Goal: Transaction & Acquisition: Purchase product/service

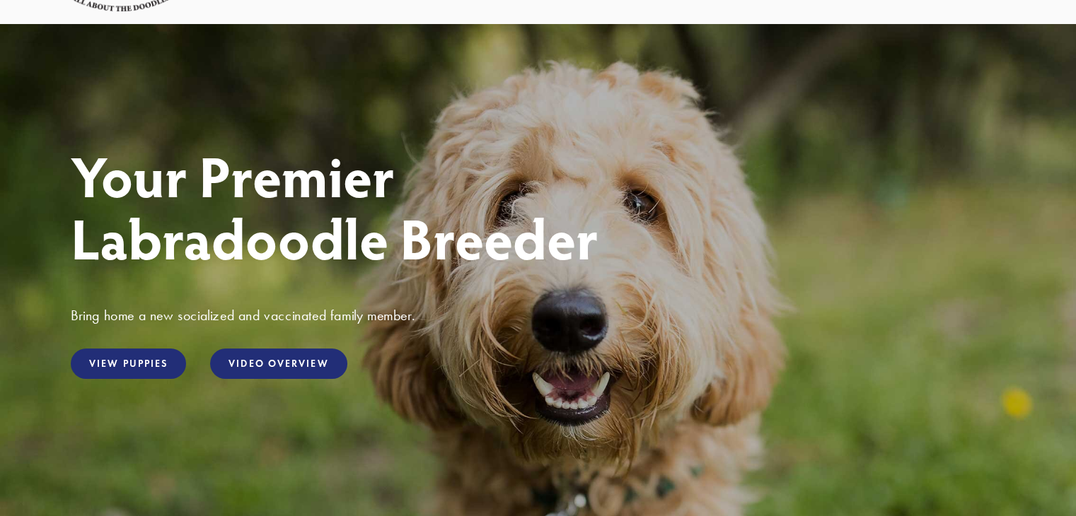
scroll to position [113, 0]
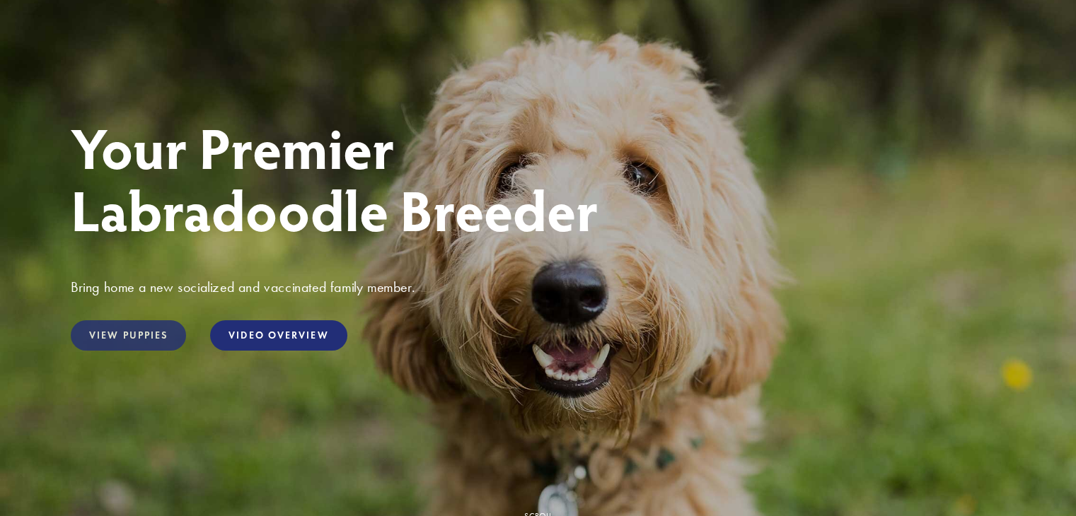
click at [122, 339] on link "View Puppies" at bounding box center [128, 335] width 115 height 30
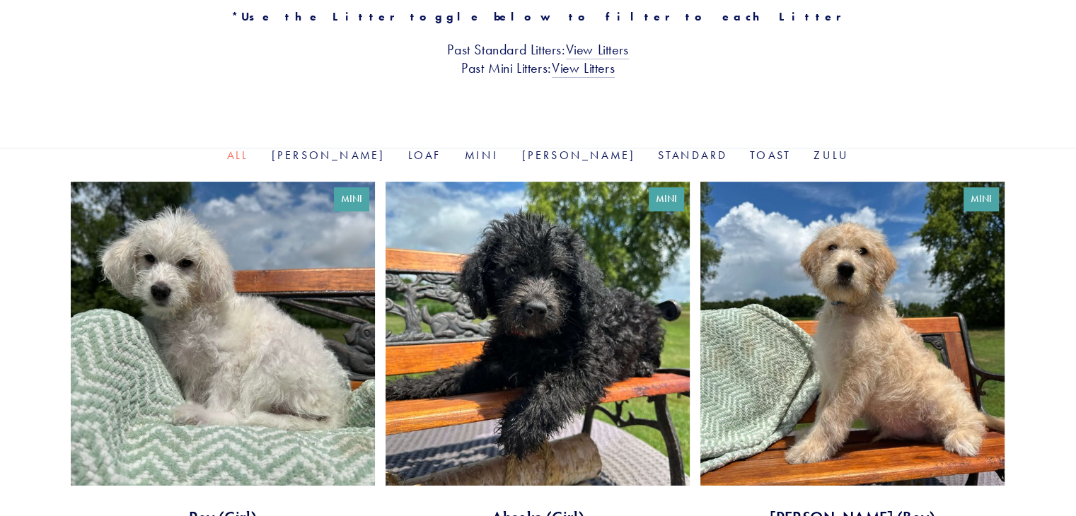
scroll to position [368, 0]
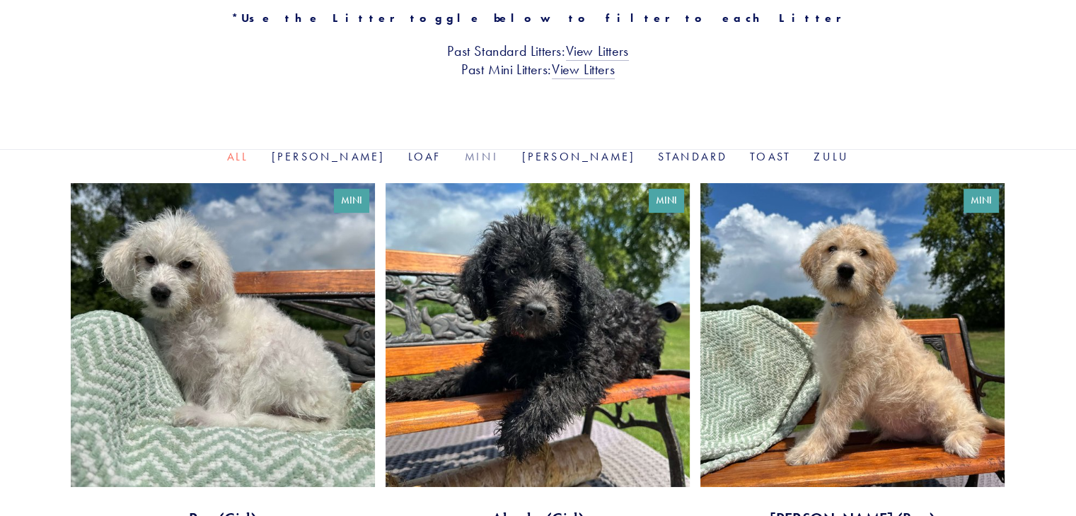
click at [486, 157] on link "Mini" at bounding box center [481, 156] width 35 height 13
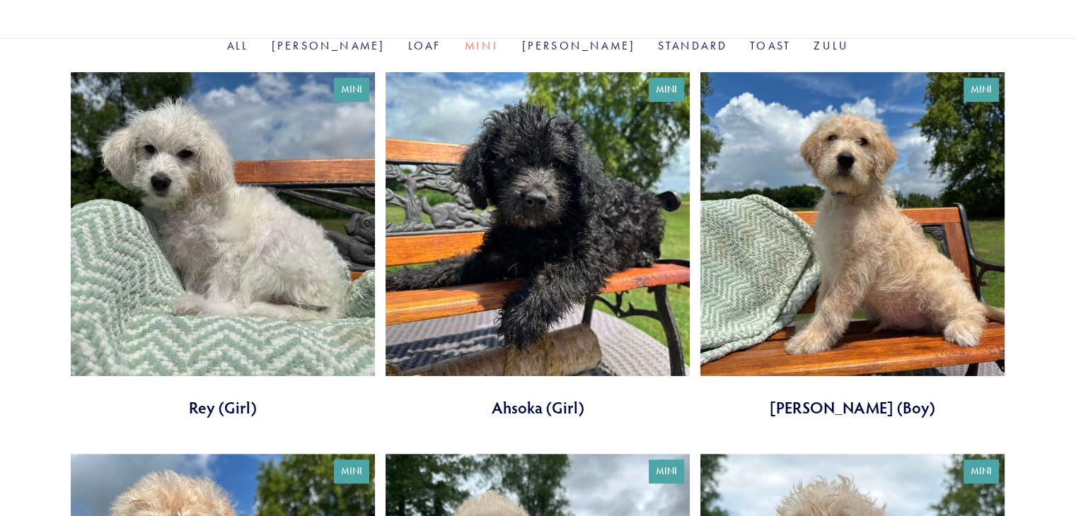
scroll to position [481, 0]
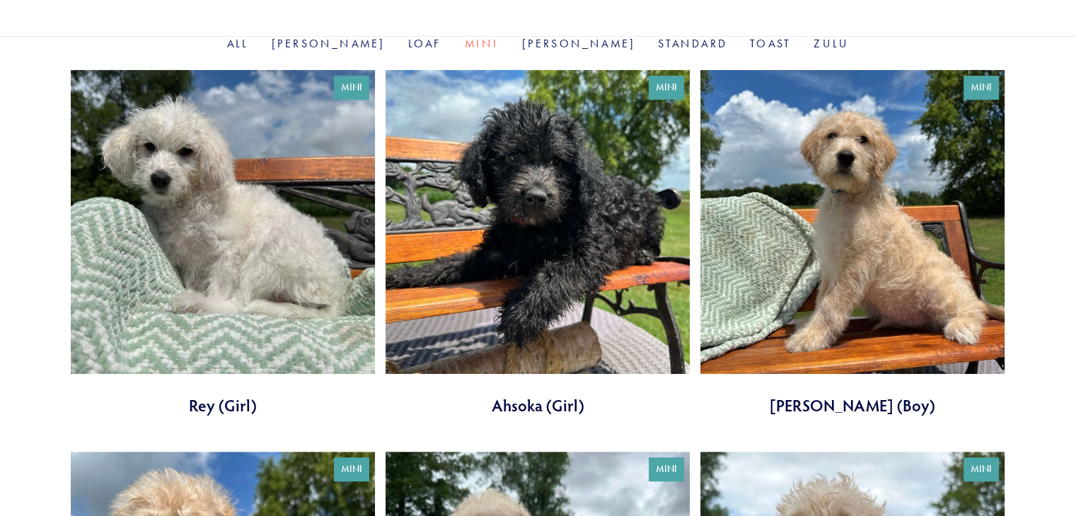
click at [855, 236] on link at bounding box center [852, 243] width 304 height 347
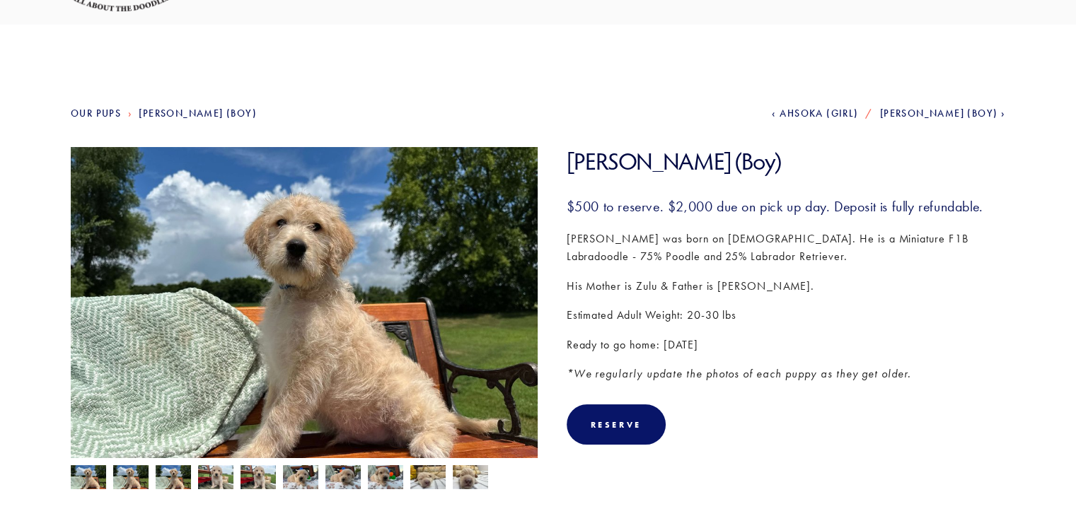
scroll to position [113, 0]
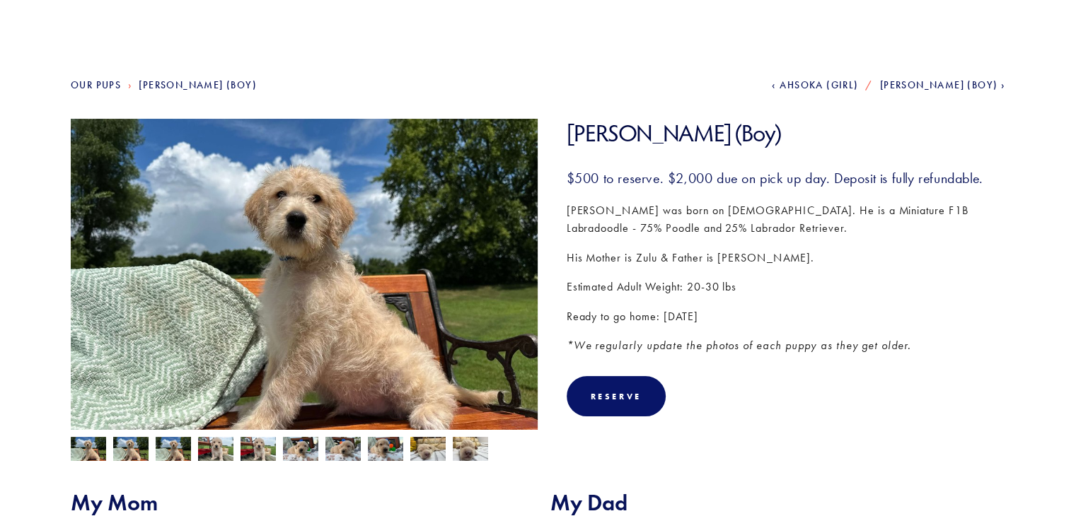
click at [515, 277] on img at bounding box center [304, 294] width 467 height 350
click at [246, 439] on img at bounding box center [257, 450] width 35 height 27
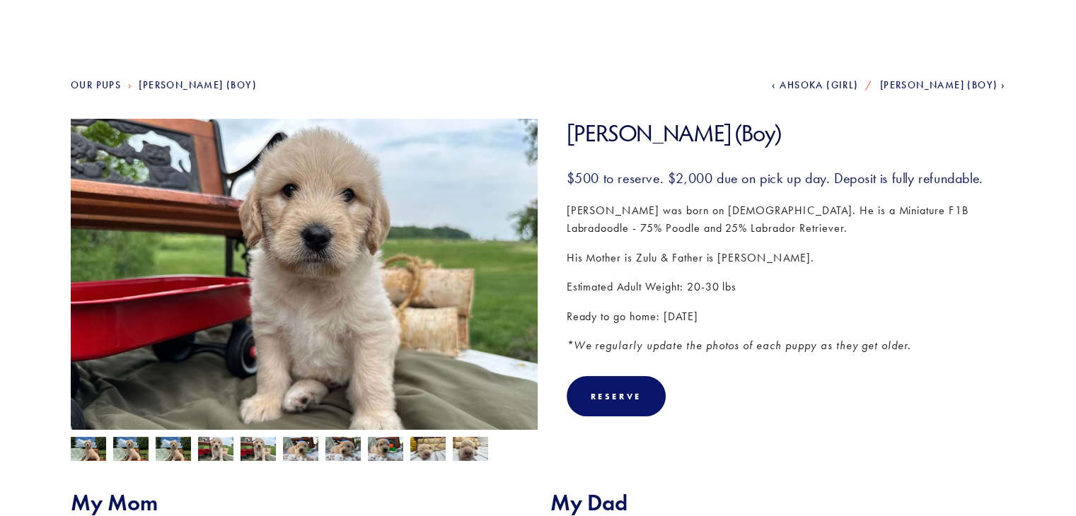
click at [342, 447] on img at bounding box center [342, 449] width 35 height 27
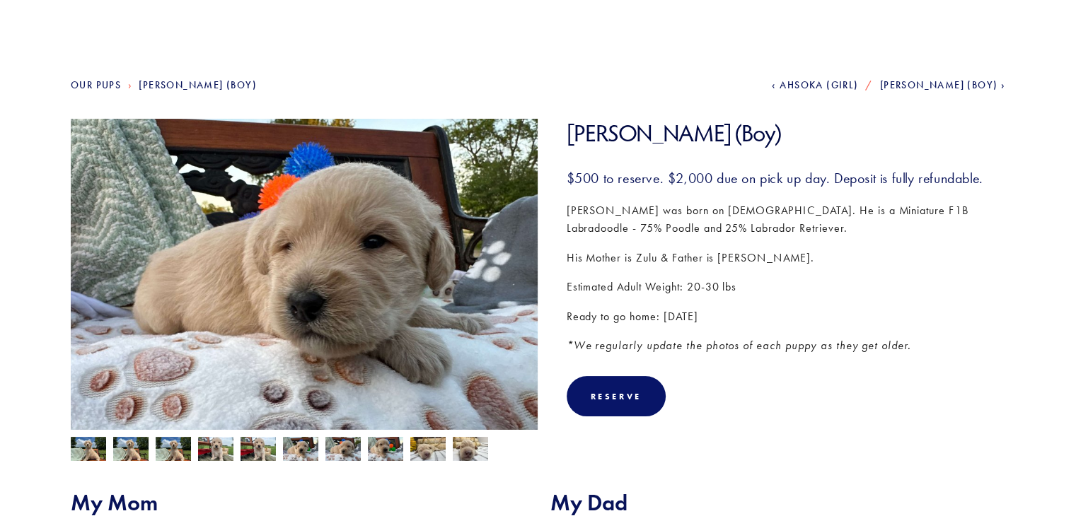
click at [441, 450] on img at bounding box center [427, 449] width 35 height 27
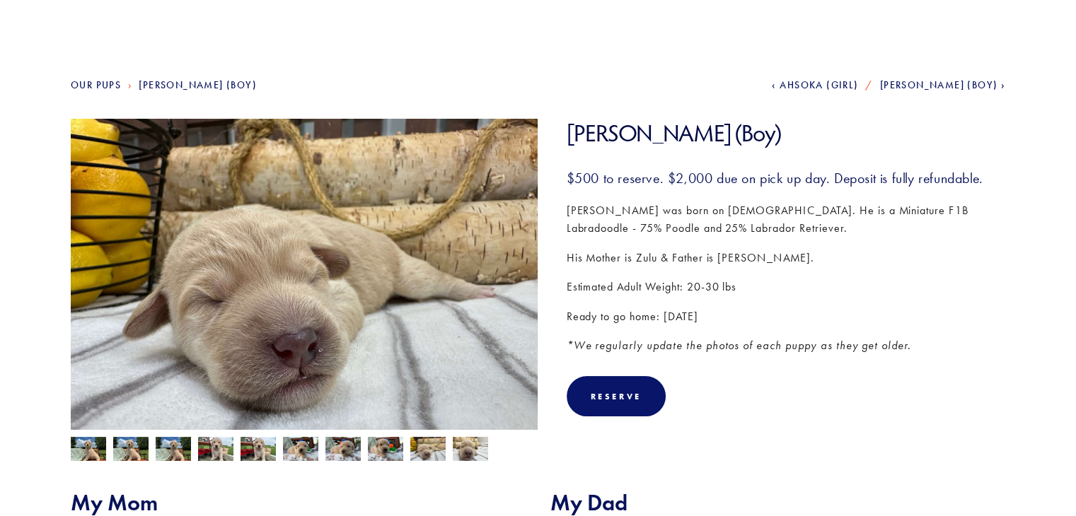
click at [473, 453] on img at bounding box center [470, 449] width 35 height 27
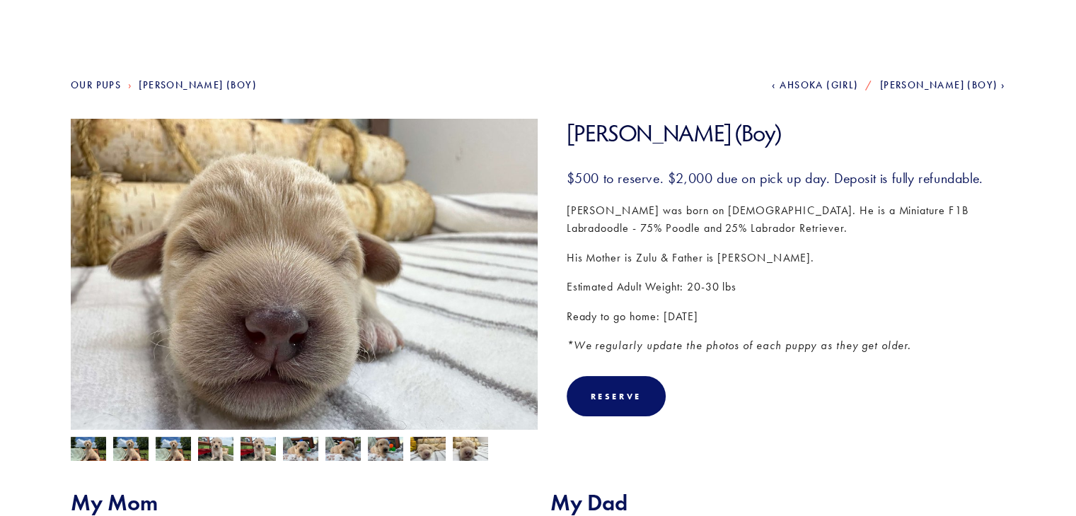
click at [828, 83] on span "Ahsoka (Girl)" at bounding box center [818, 85] width 78 height 12
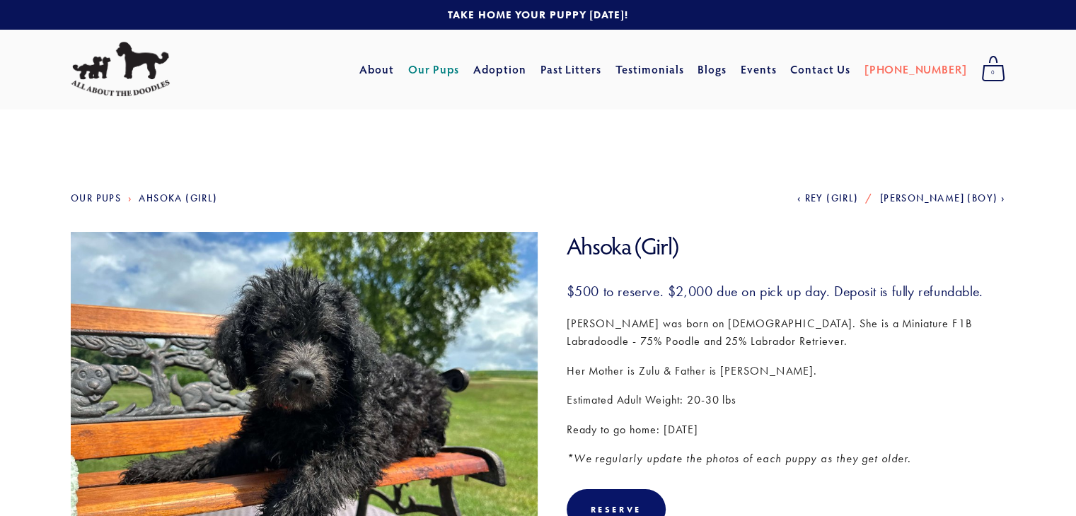
click at [812, 195] on span "Rey (Girl)" at bounding box center [831, 198] width 54 height 12
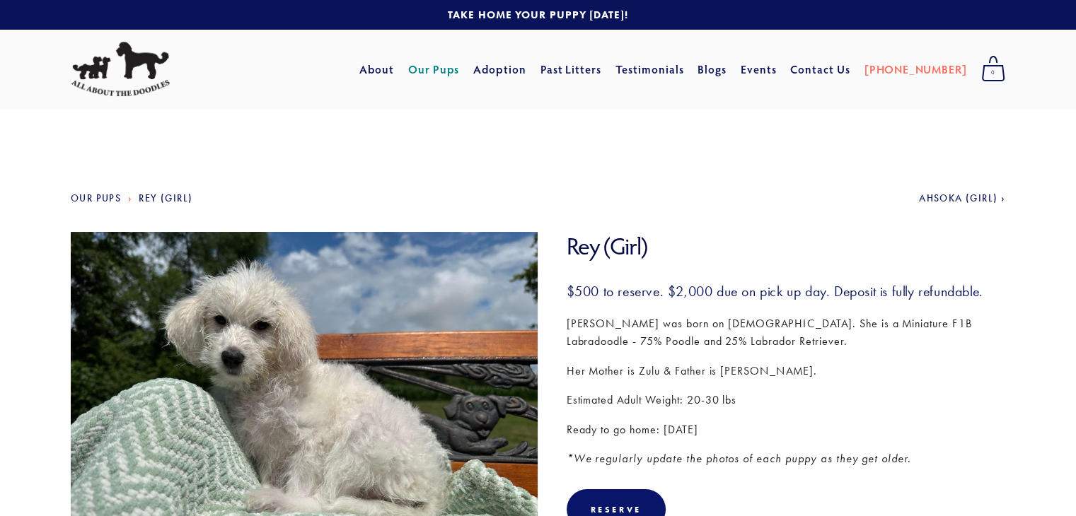
click at [460, 77] on link "Our Pups" at bounding box center [434, 69] width 52 height 25
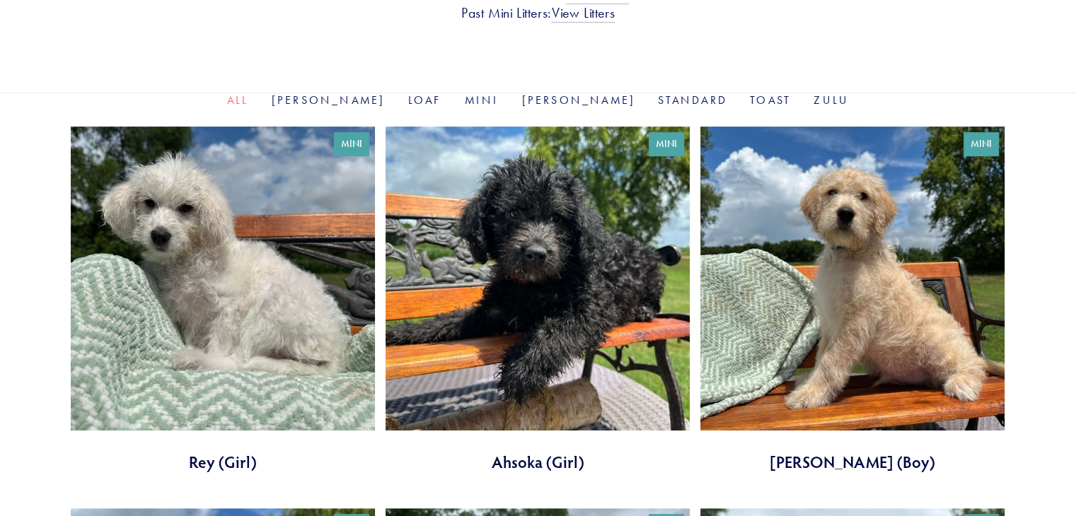
scroll to position [453, 0]
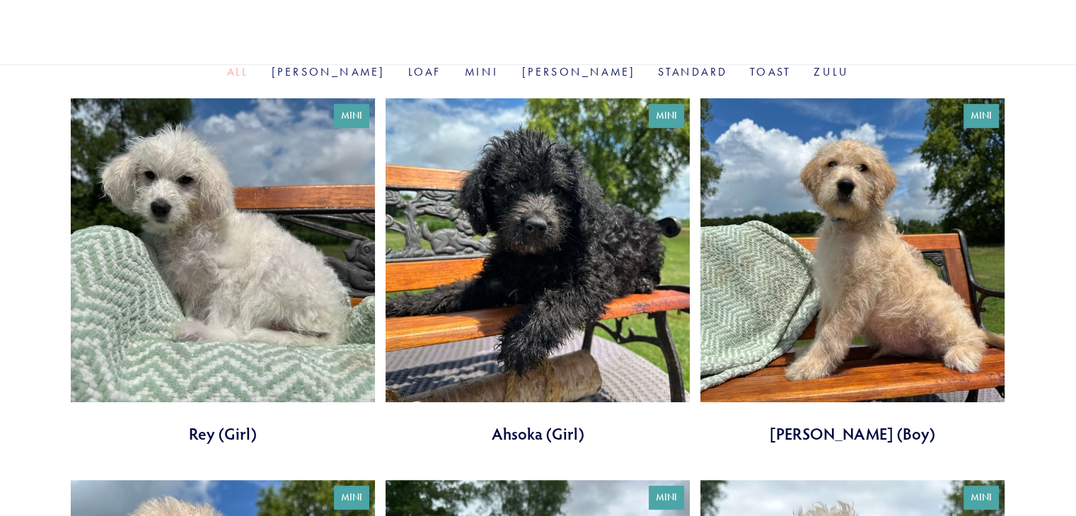
click at [249, 74] on link "All" at bounding box center [238, 71] width 22 height 13
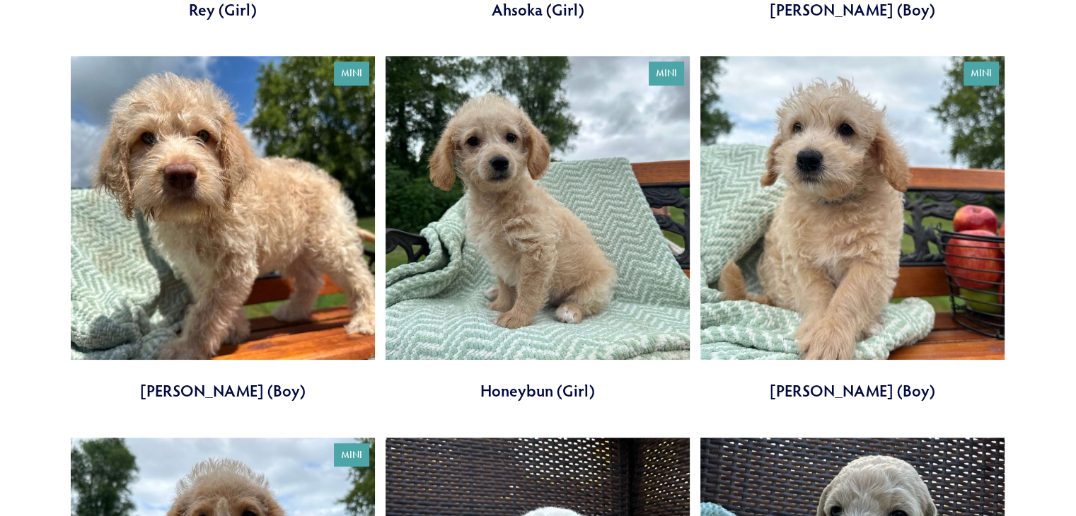
scroll to position [962, 0]
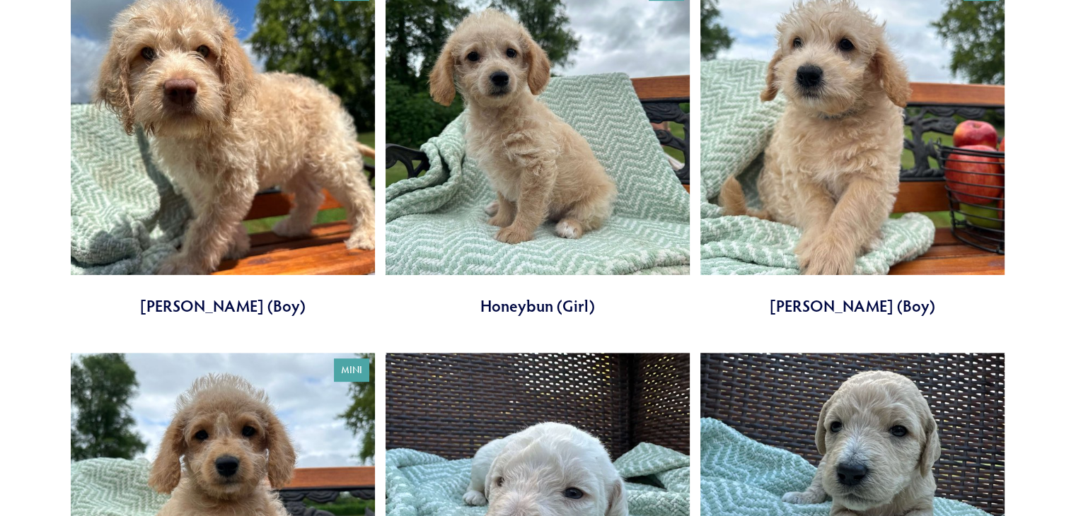
click at [549, 122] on link at bounding box center [537, 144] width 304 height 347
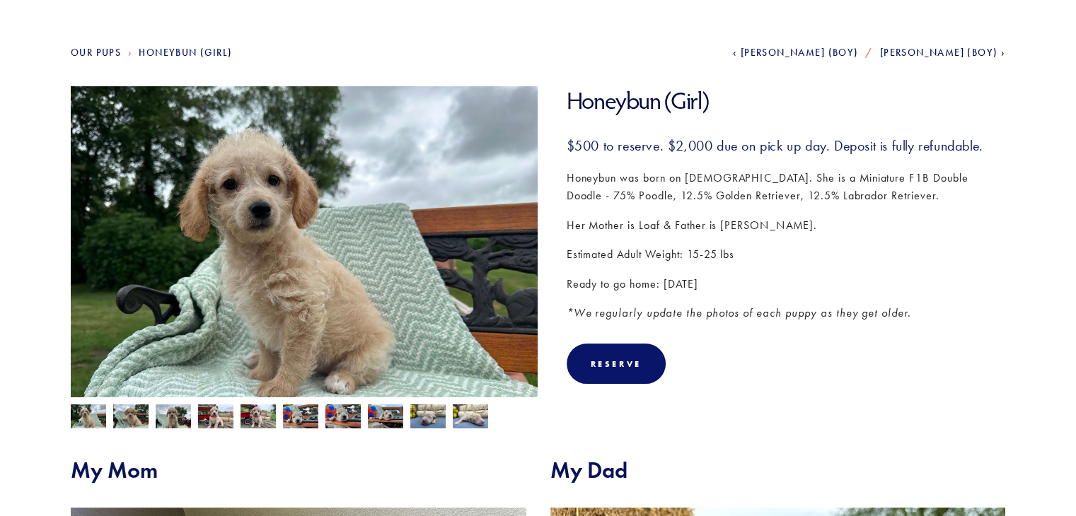
scroll to position [261, 0]
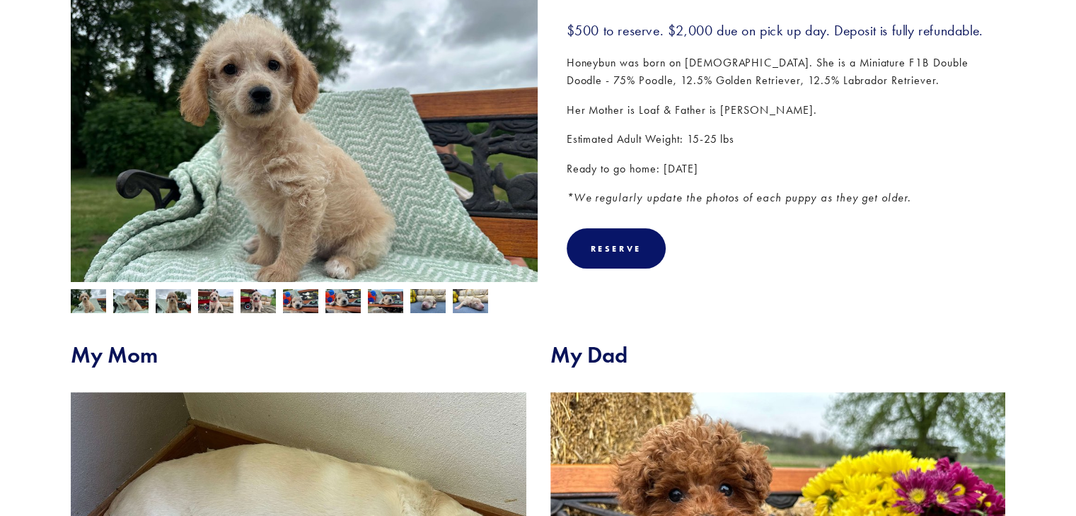
click at [470, 310] on img at bounding box center [470, 301] width 35 height 27
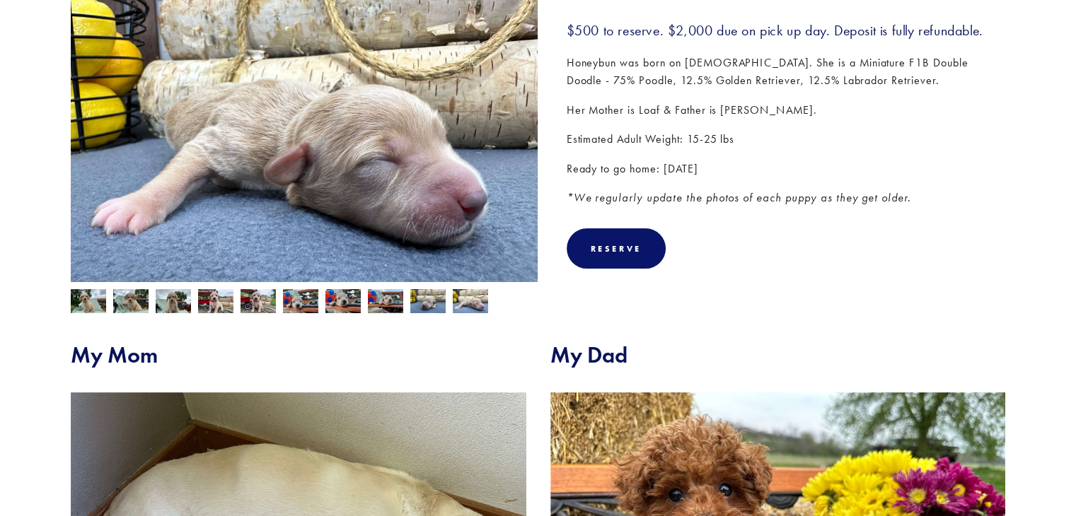
click at [176, 300] on img at bounding box center [173, 302] width 35 height 27
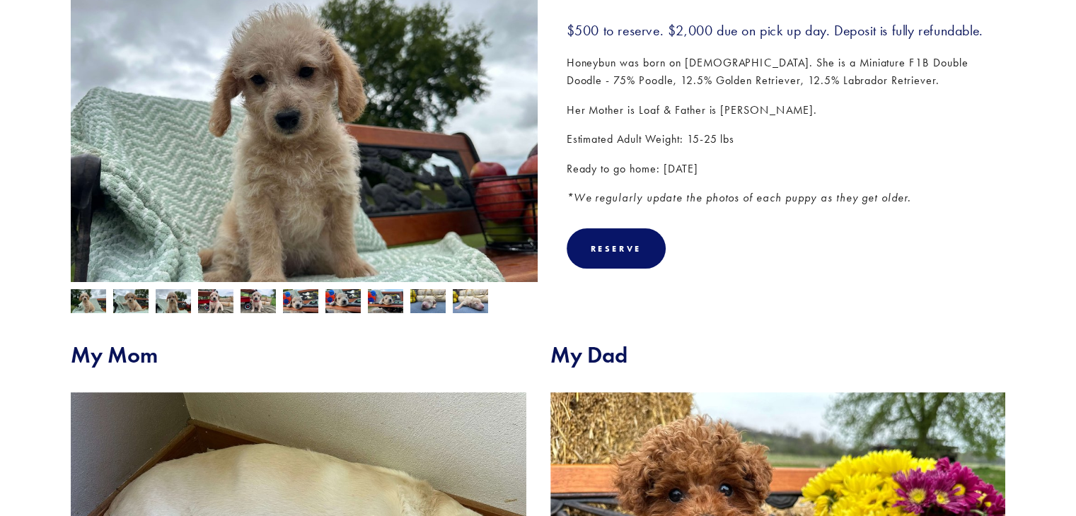
click at [212, 301] on img at bounding box center [215, 302] width 35 height 27
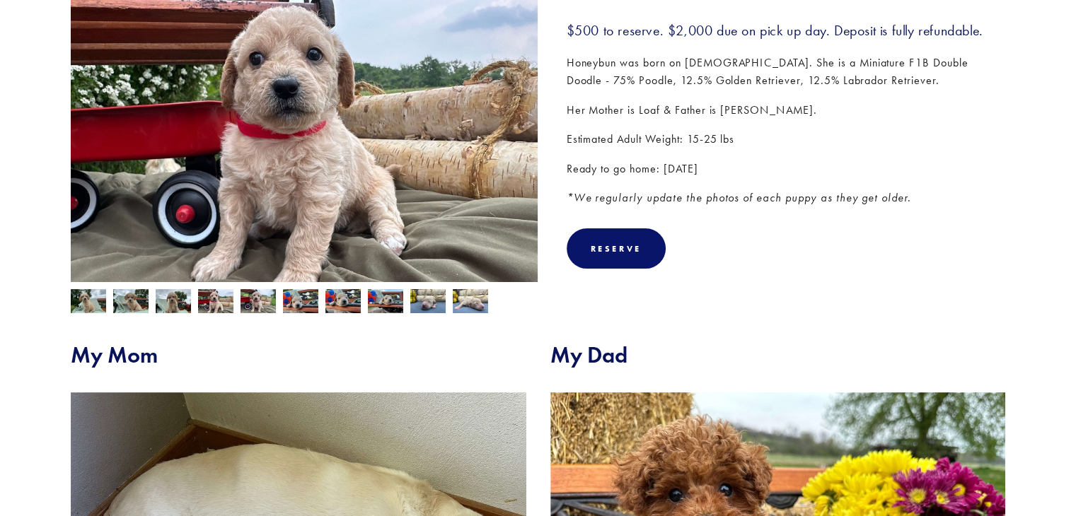
click at [91, 297] on img at bounding box center [88, 302] width 35 height 27
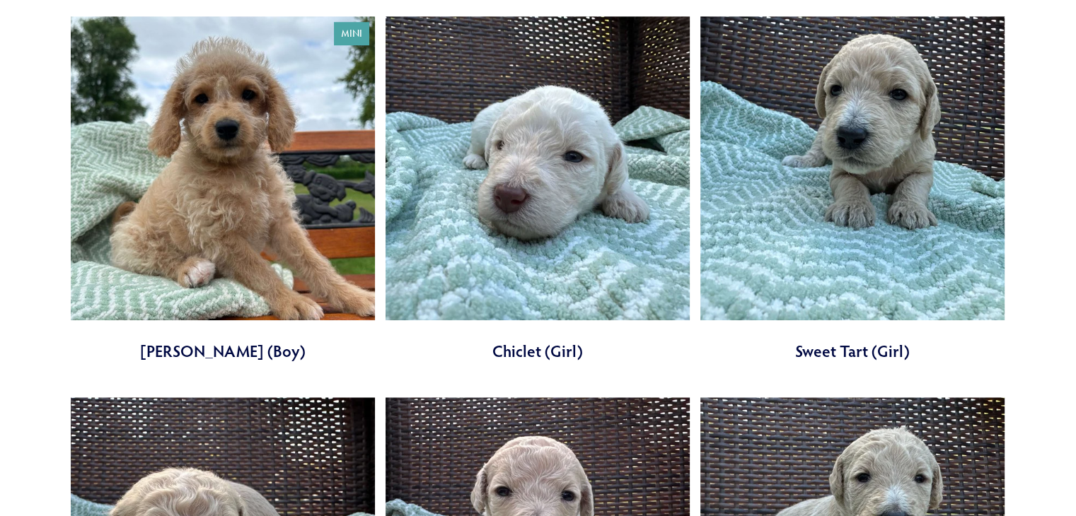
scroll to position [1301, 0]
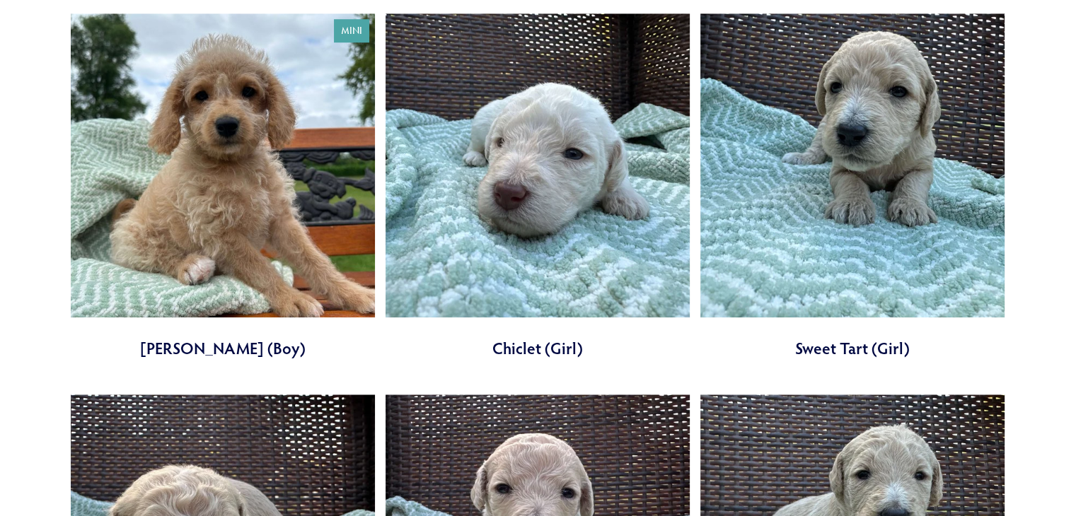
click at [871, 172] on link at bounding box center [852, 186] width 304 height 347
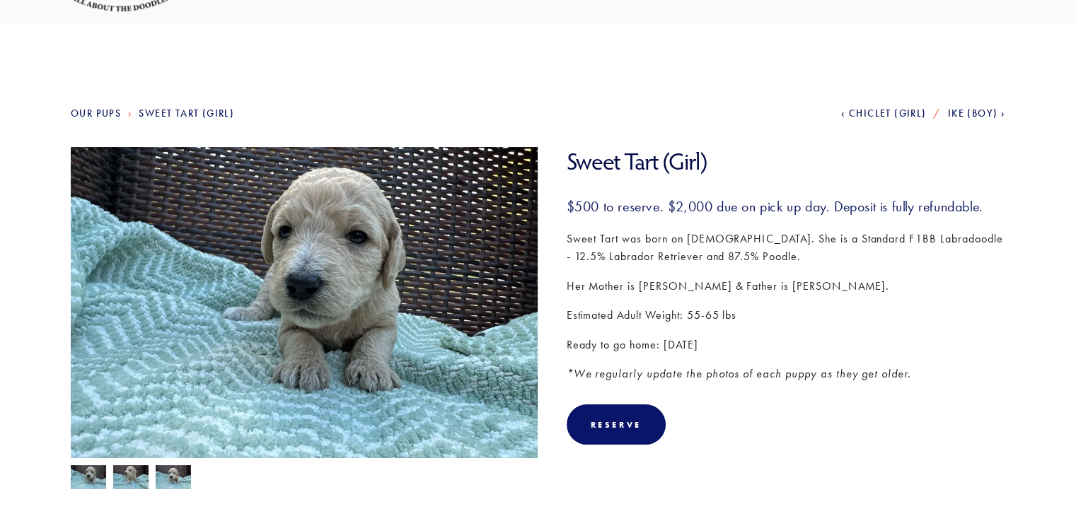
scroll to position [113, 0]
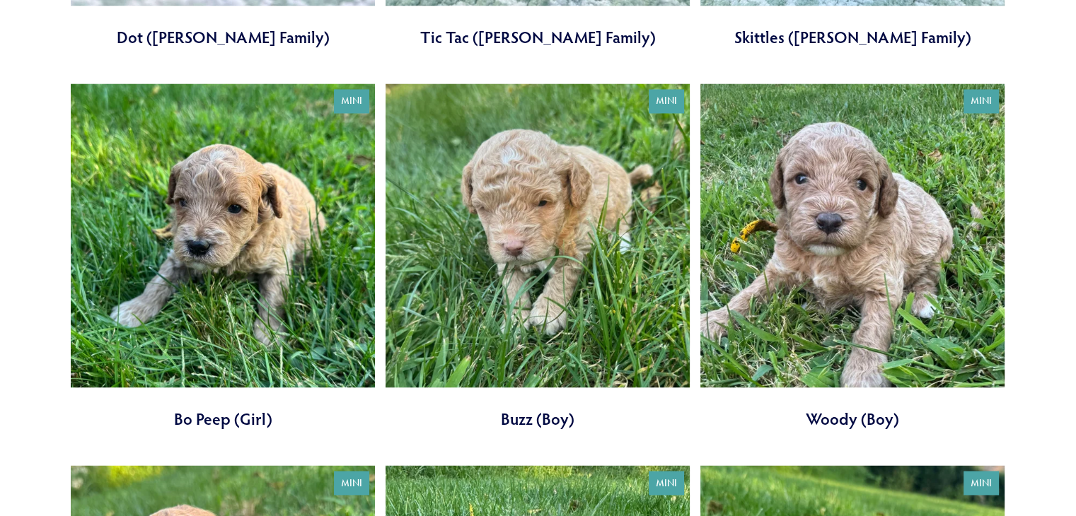
scroll to position [2405, 0]
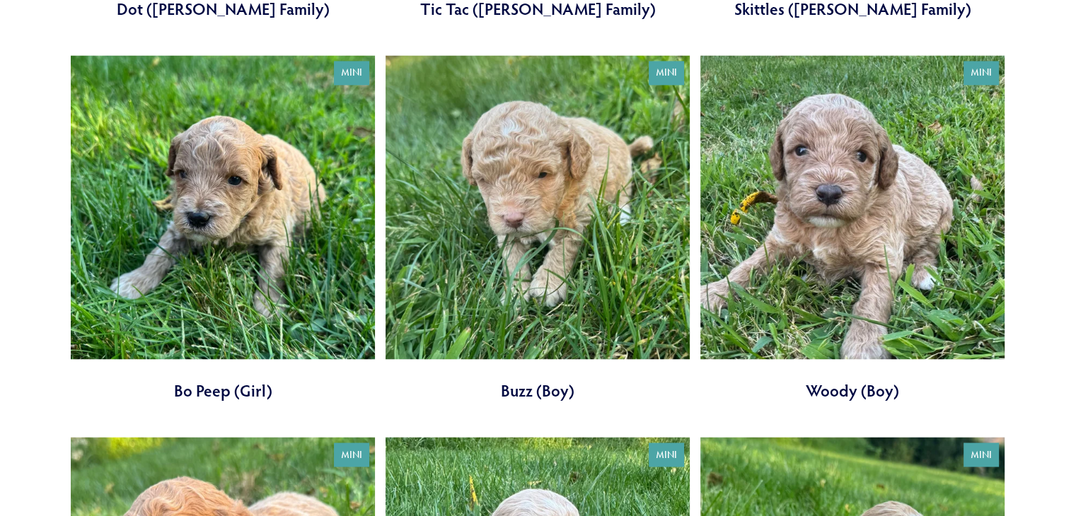
click at [238, 139] on link at bounding box center [223, 228] width 304 height 347
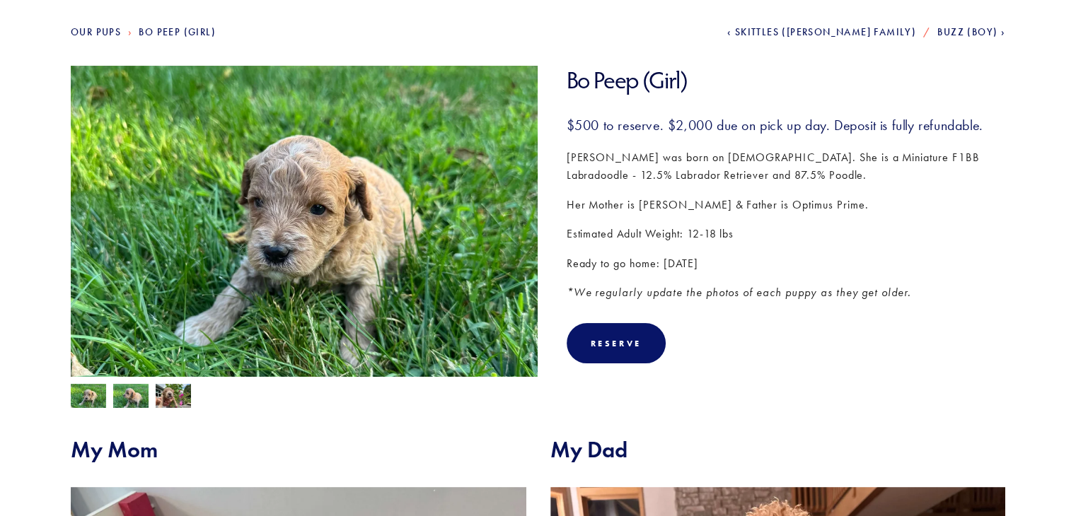
scroll to position [198, 0]
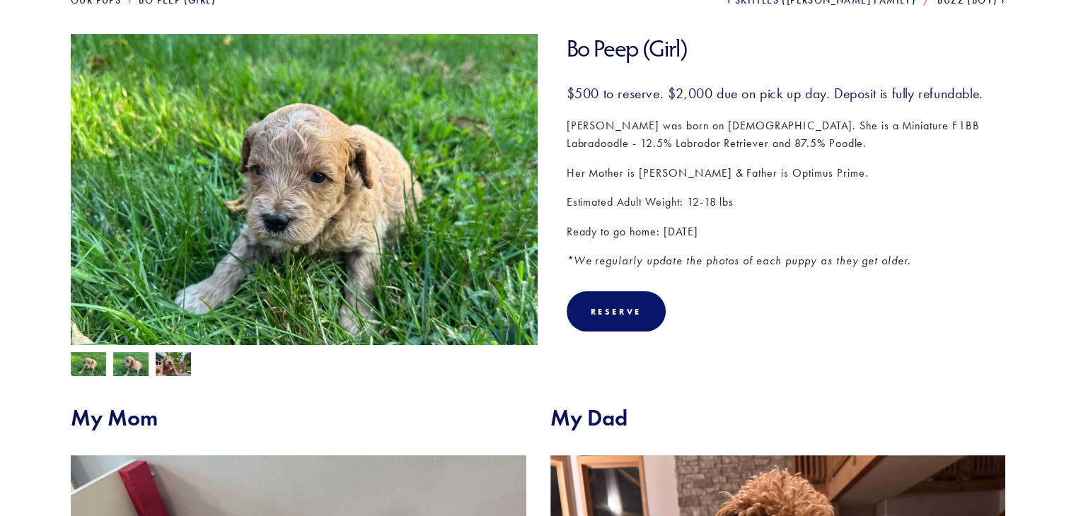
click at [170, 366] on img at bounding box center [173, 365] width 35 height 27
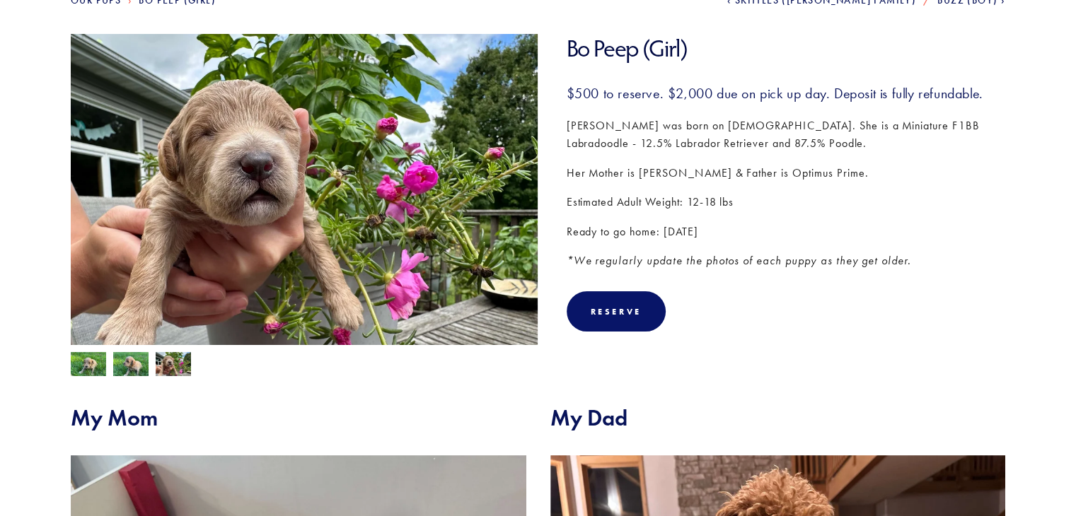
click at [132, 376] on img at bounding box center [130, 365] width 35 height 27
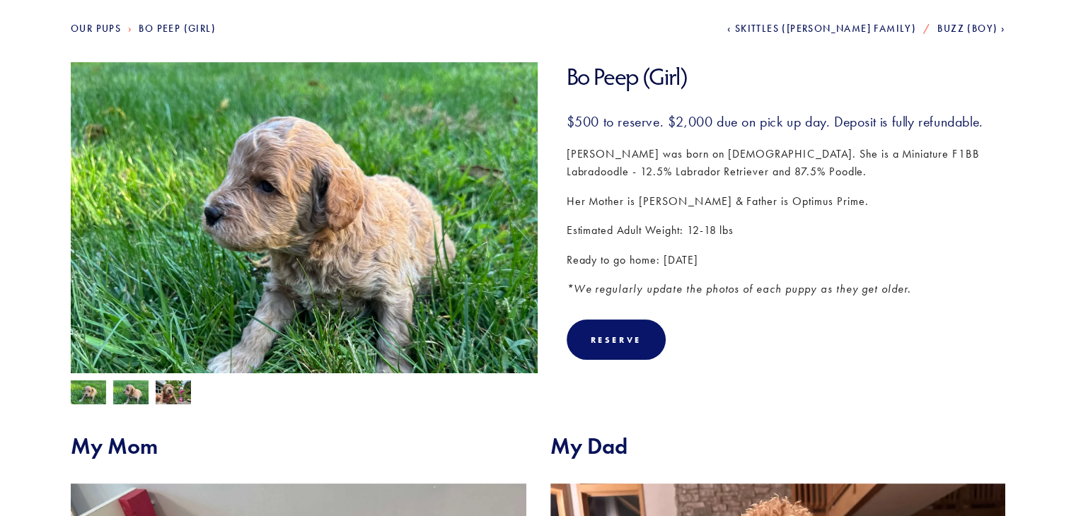
scroll to position [141, 0]
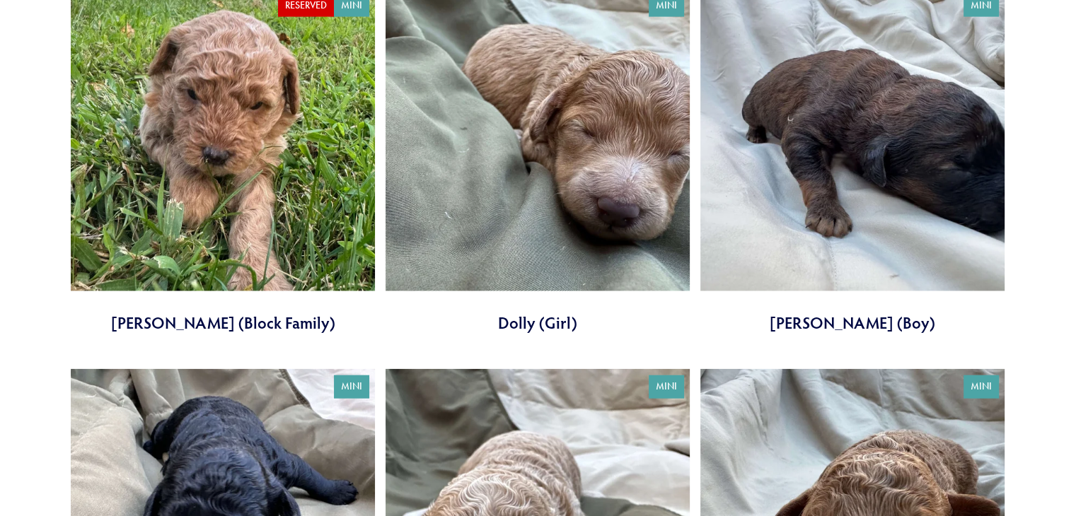
scroll to position [3197, 0]
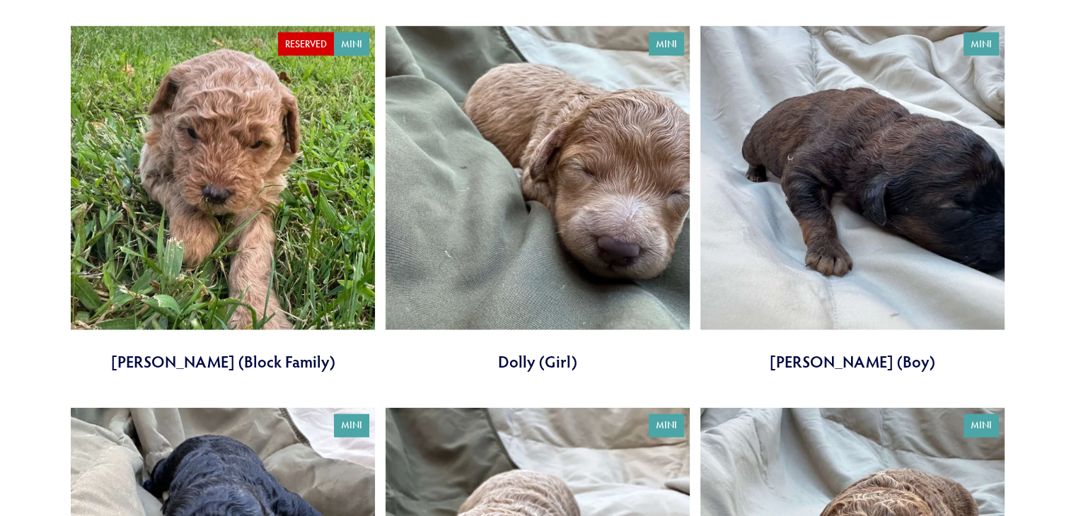
click at [562, 202] on link at bounding box center [537, 199] width 304 height 347
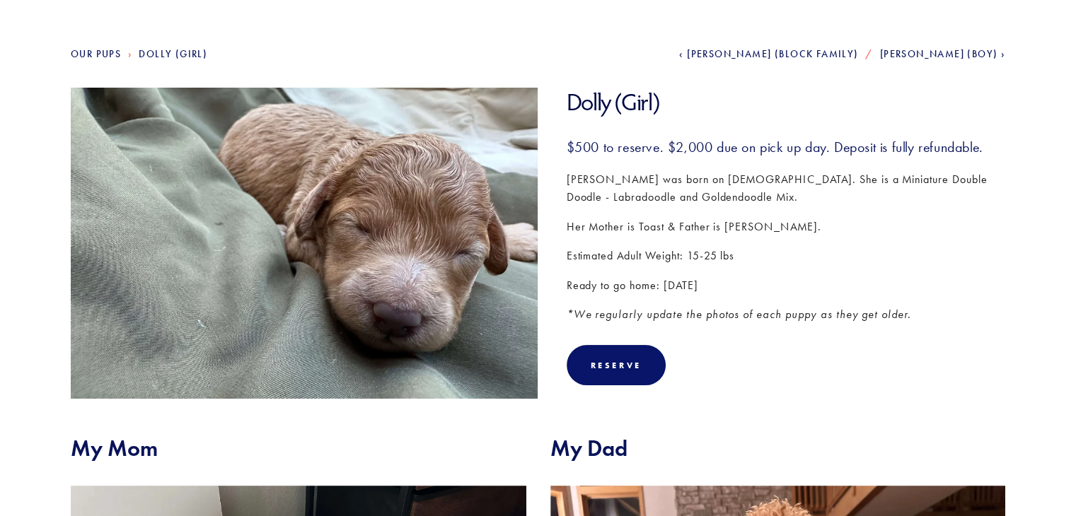
scroll to position [141, 0]
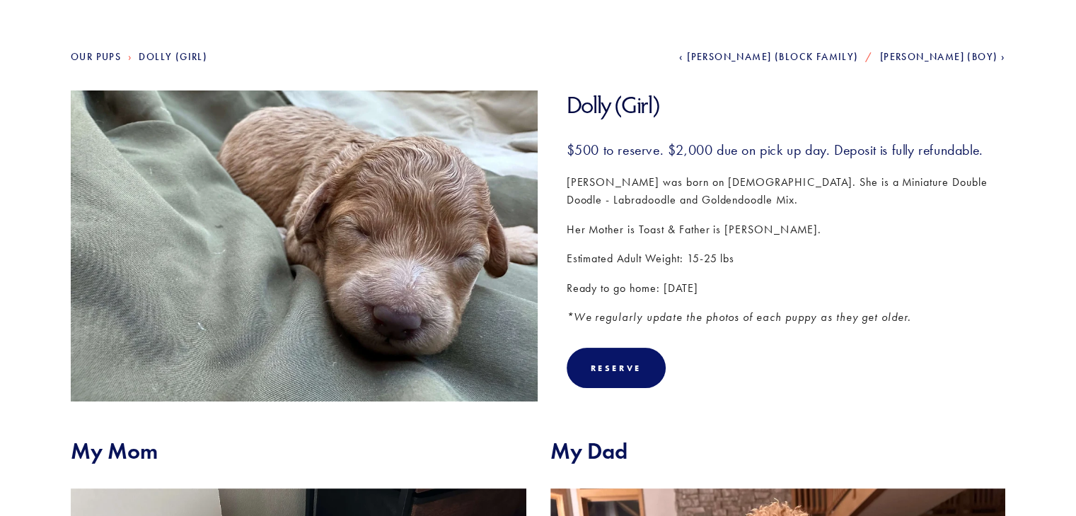
click at [557, 40] on section "Our Pups Dolly (Girl) Previous Jessie (Block Family) Next Waylon (Boy) Dolly (G…" at bounding box center [538, 447] width 1076 height 960
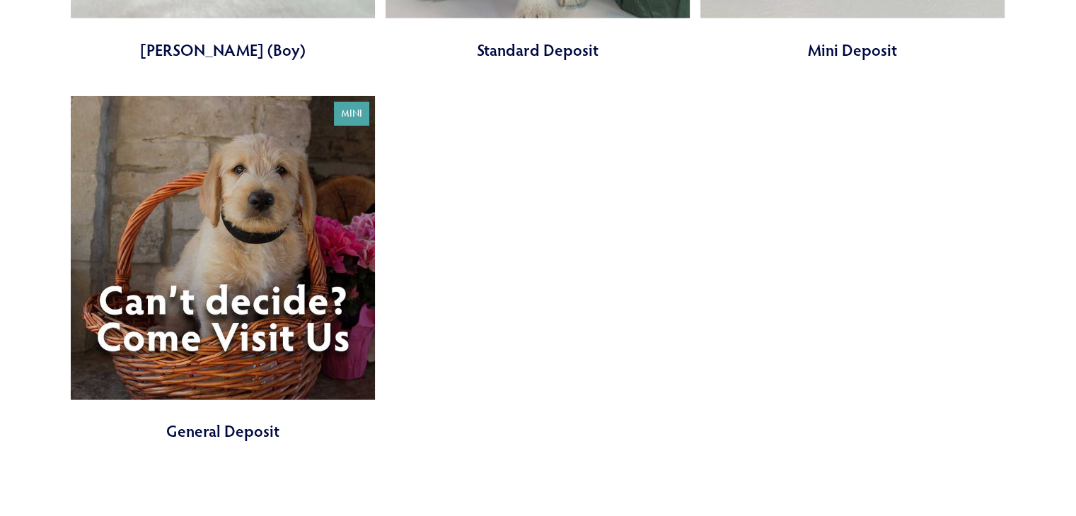
scroll to position [4274, 0]
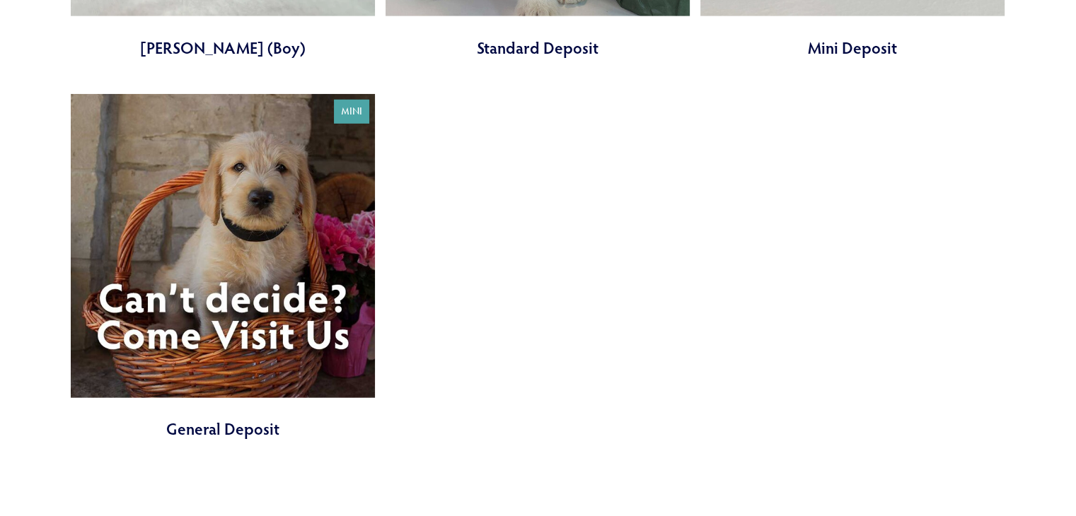
click at [328, 120] on link at bounding box center [223, 267] width 304 height 347
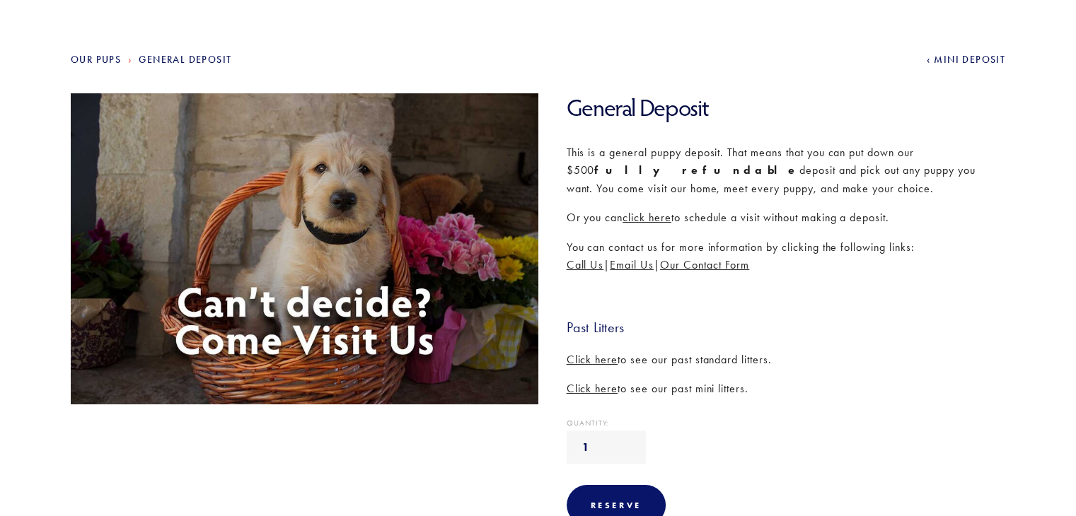
scroll to position [141, 0]
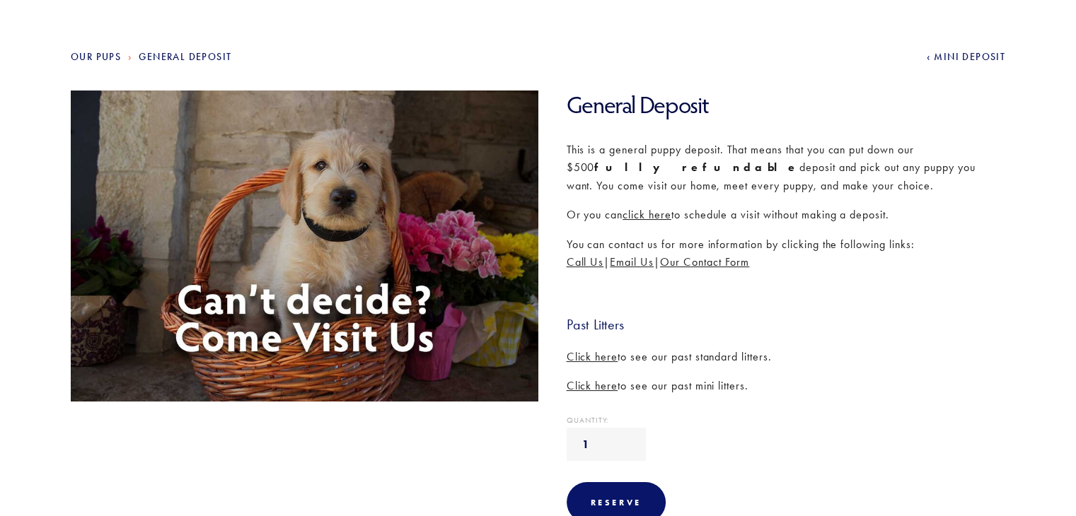
click at [656, 212] on span "click here" at bounding box center [646, 214] width 49 height 13
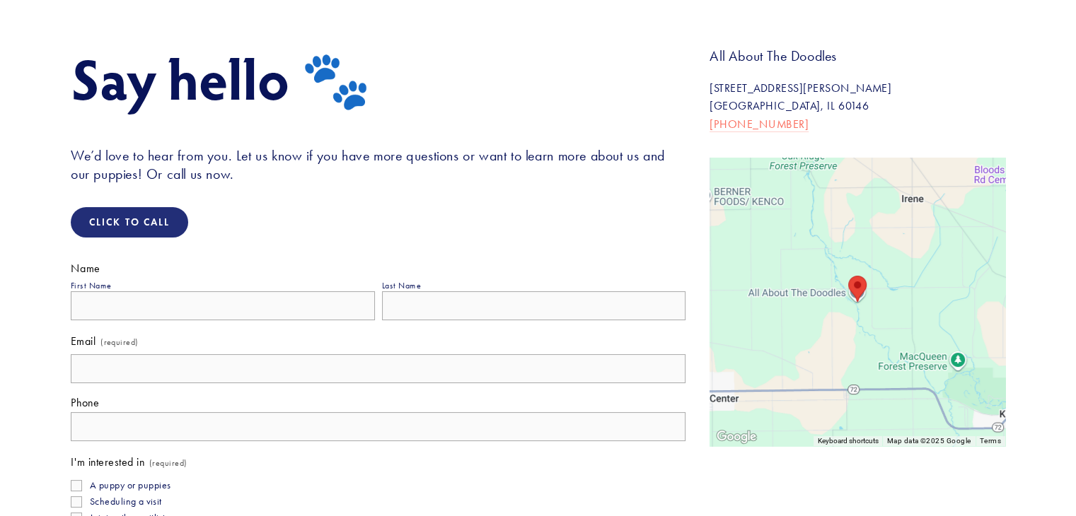
scroll to position [147, 0]
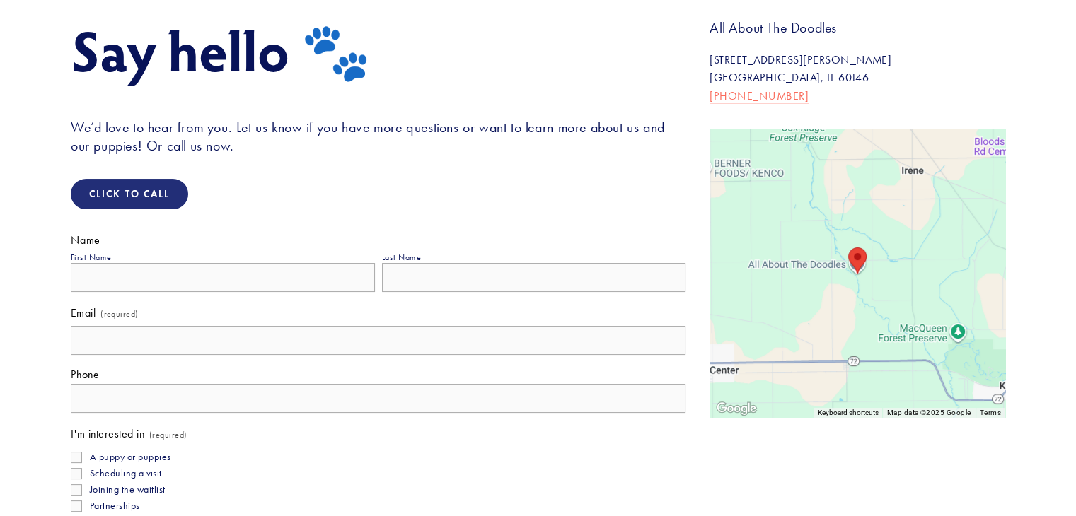
click at [82, 455] on label "A puppy or puppies" at bounding box center [121, 457] width 100 height 12
click at [82, 455] on input "A puppy or puppies" at bounding box center [76, 457] width 11 height 11
checkbox input "true"
click at [494, 81] on div "Say hello 🐾 We’d love to hear from you. Let us know if you have more questions …" at bounding box center [378, 86] width 615 height 137
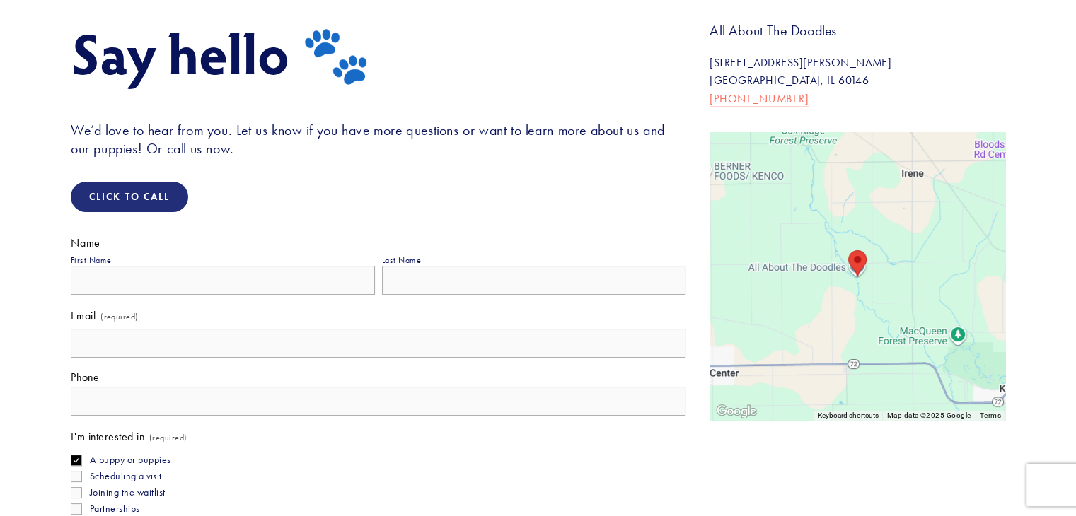
scroll to position [0, 0]
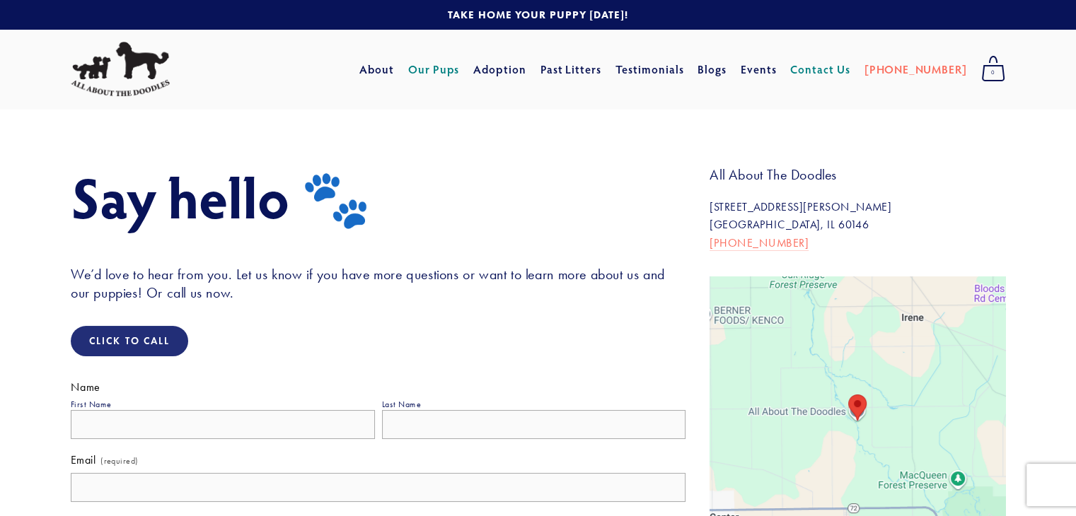
click at [460, 69] on link "Our Pups" at bounding box center [434, 69] width 52 height 25
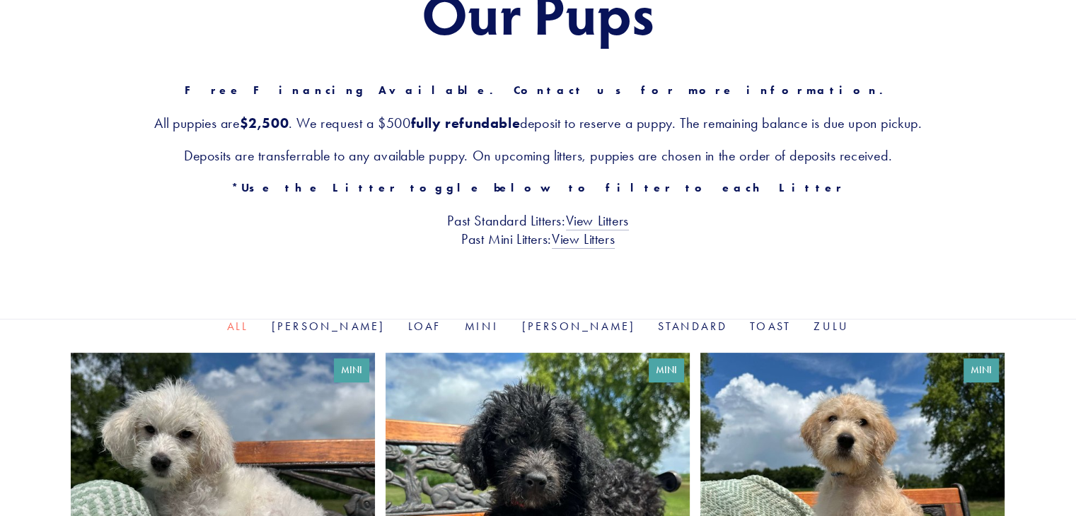
scroll to position [226, 0]
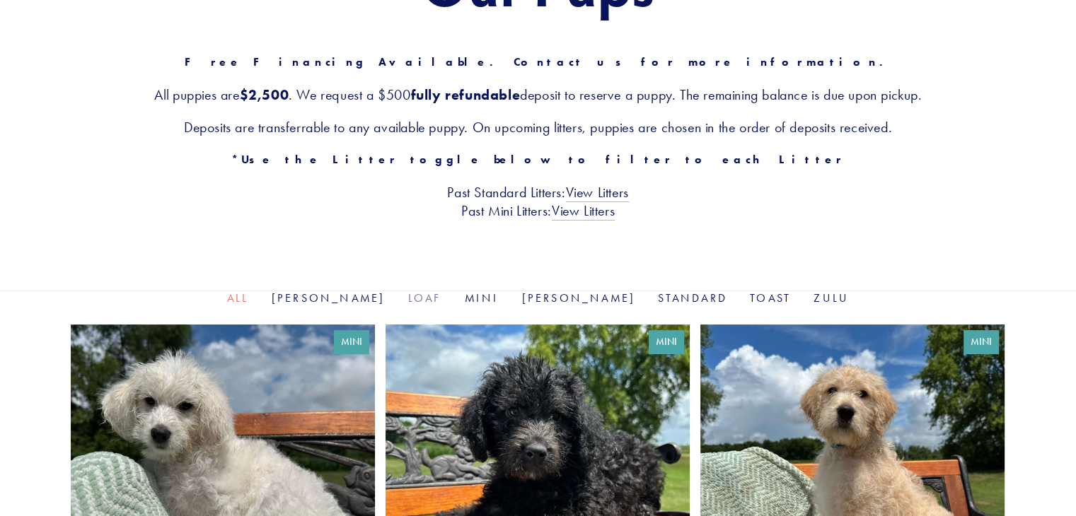
click at [424, 301] on link "Loaf" at bounding box center [424, 297] width 34 height 13
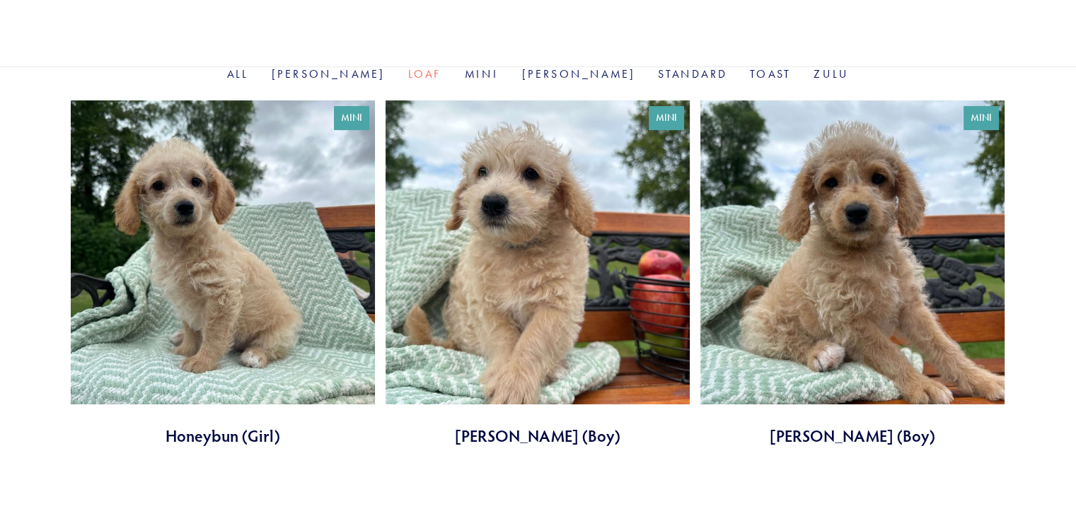
scroll to position [453, 0]
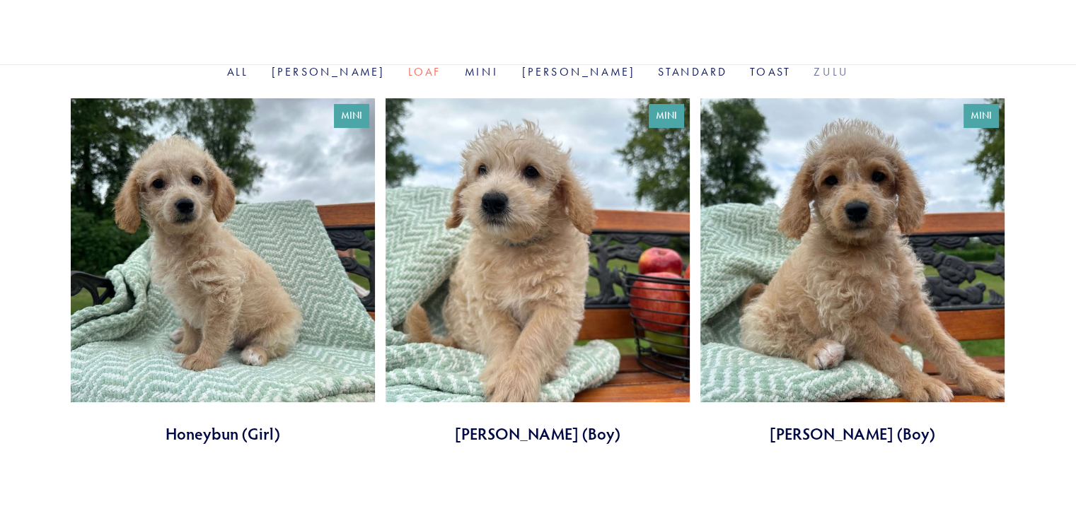
click at [813, 67] on link "Zulu" at bounding box center [830, 71] width 35 height 13
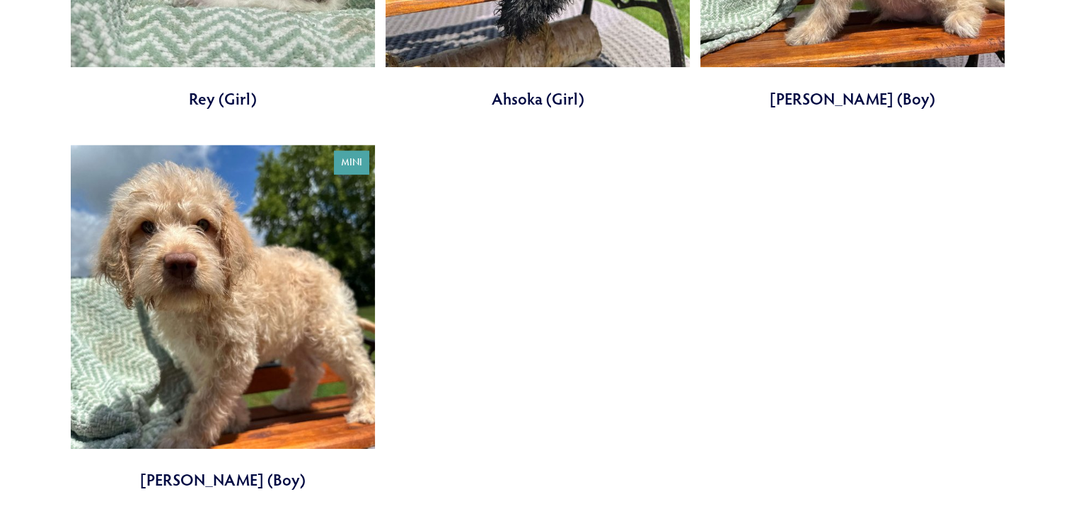
scroll to position [792, 0]
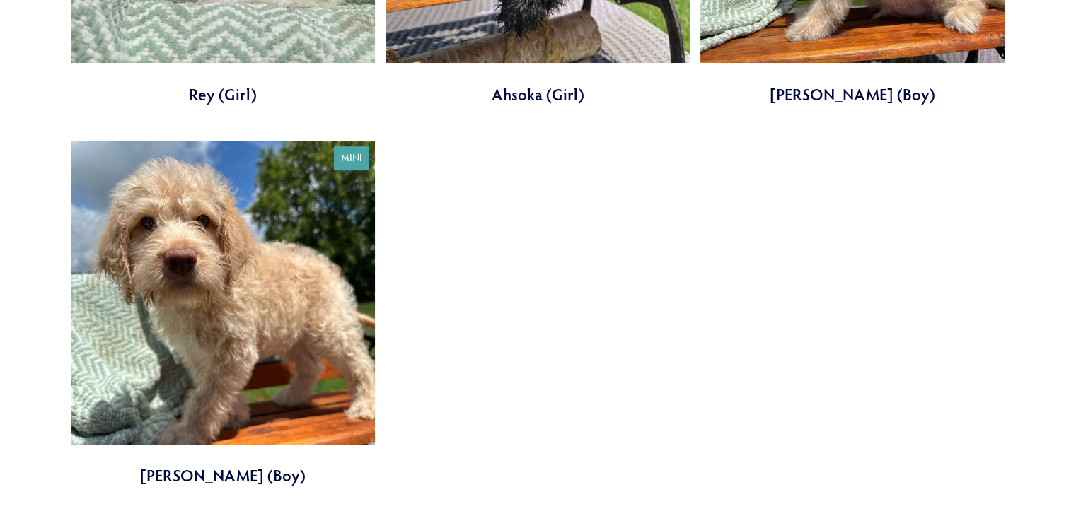
click at [297, 327] on link at bounding box center [223, 314] width 304 height 347
